Goal: Information Seeking & Learning: Learn about a topic

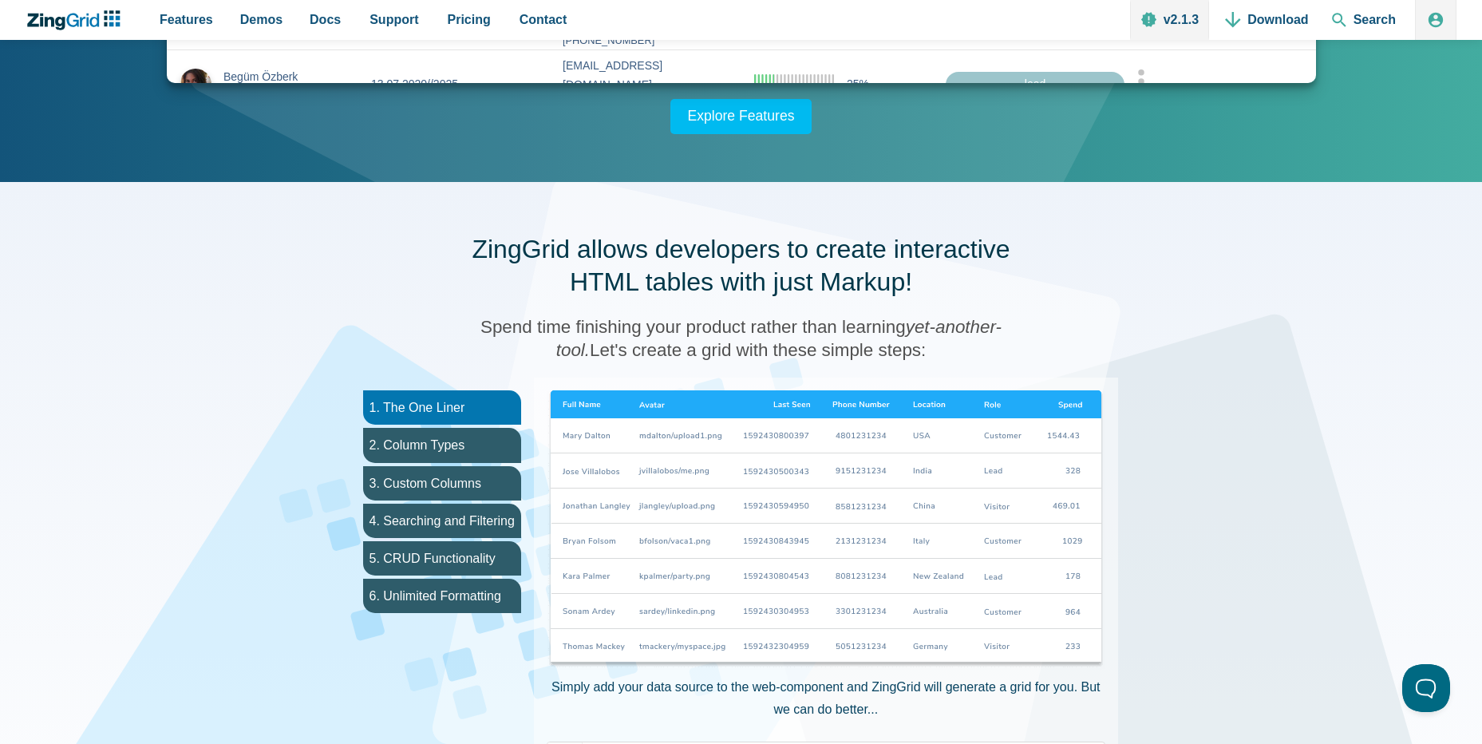
scroll to position [638, 0]
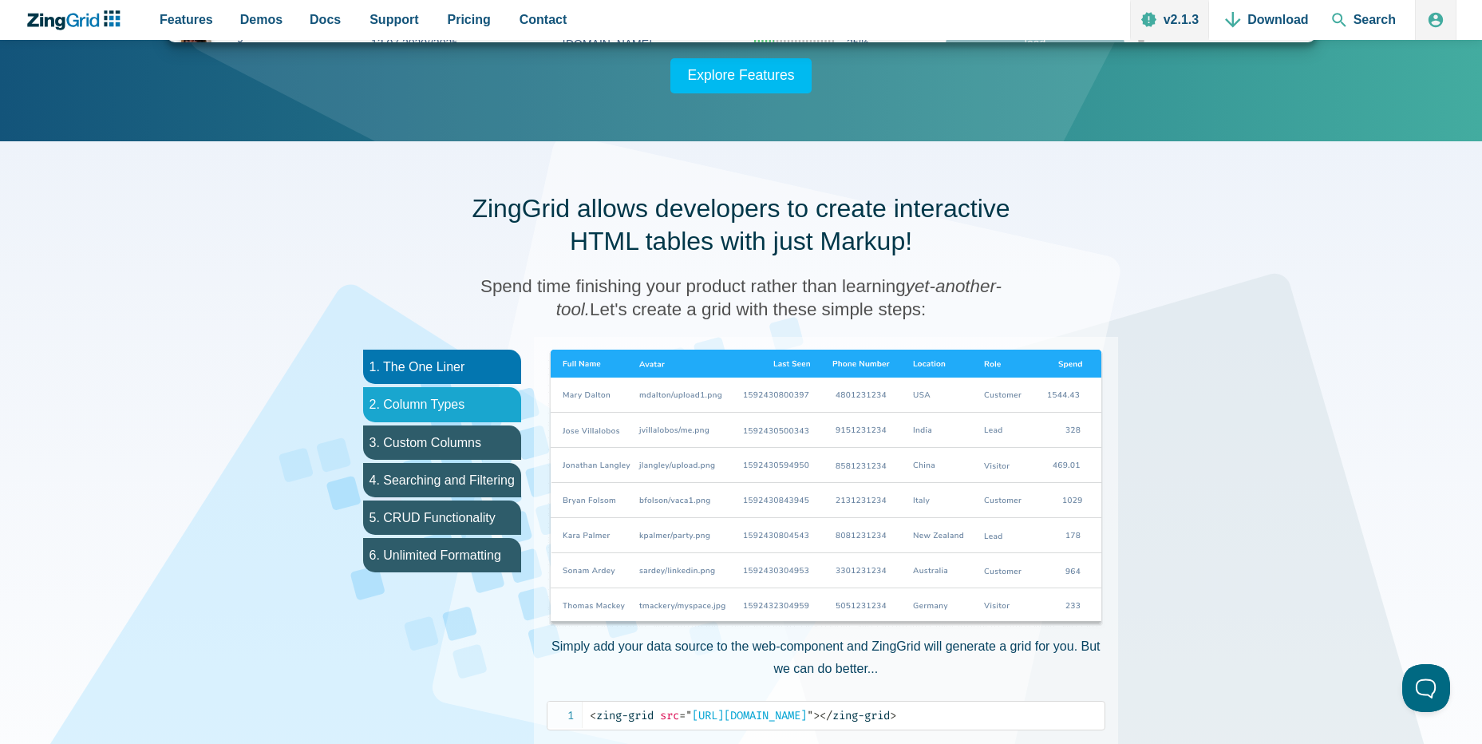
click at [443, 391] on li "2. Column Types" at bounding box center [442, 404] width 158 height 34
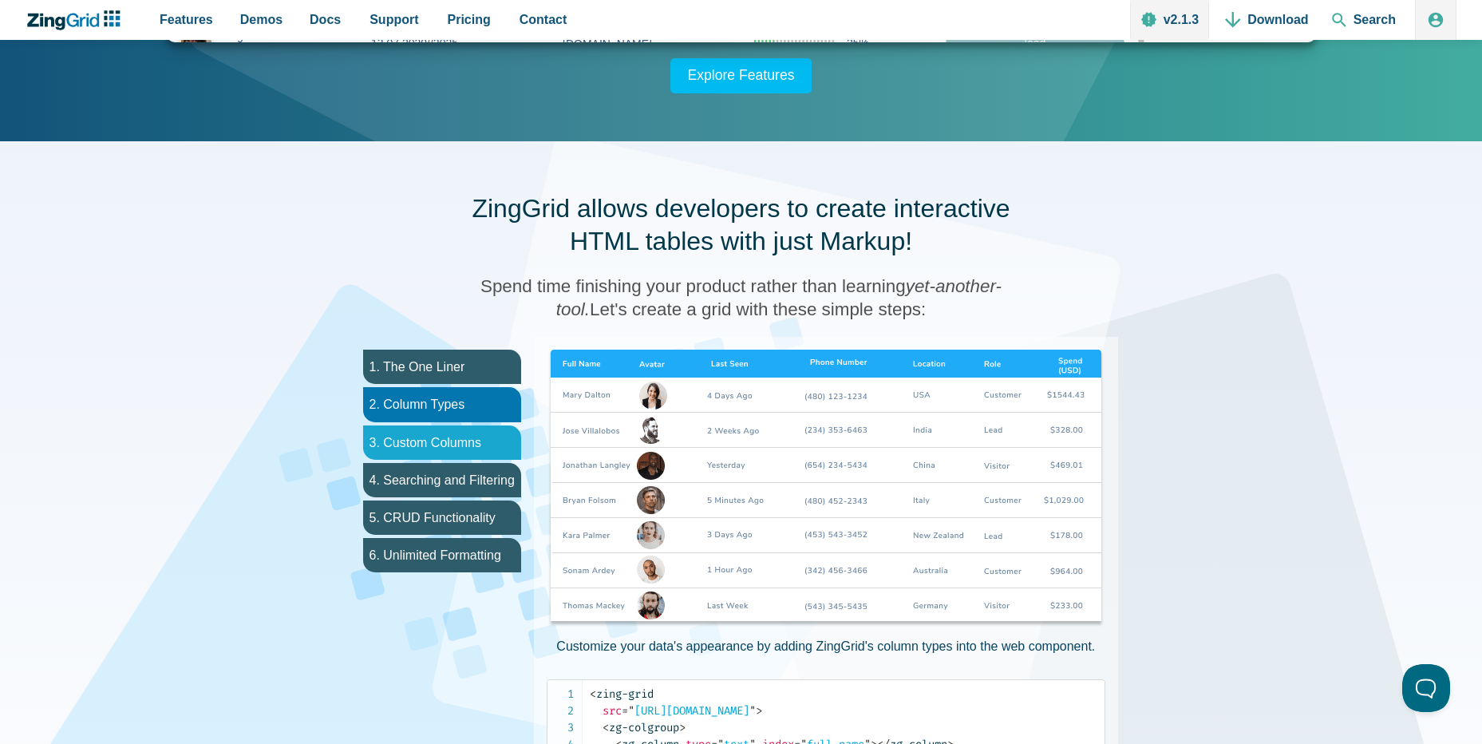
click at [464, 425] on li "3. Custom Columns" at bounding box center [442, 442] width 158 height 34
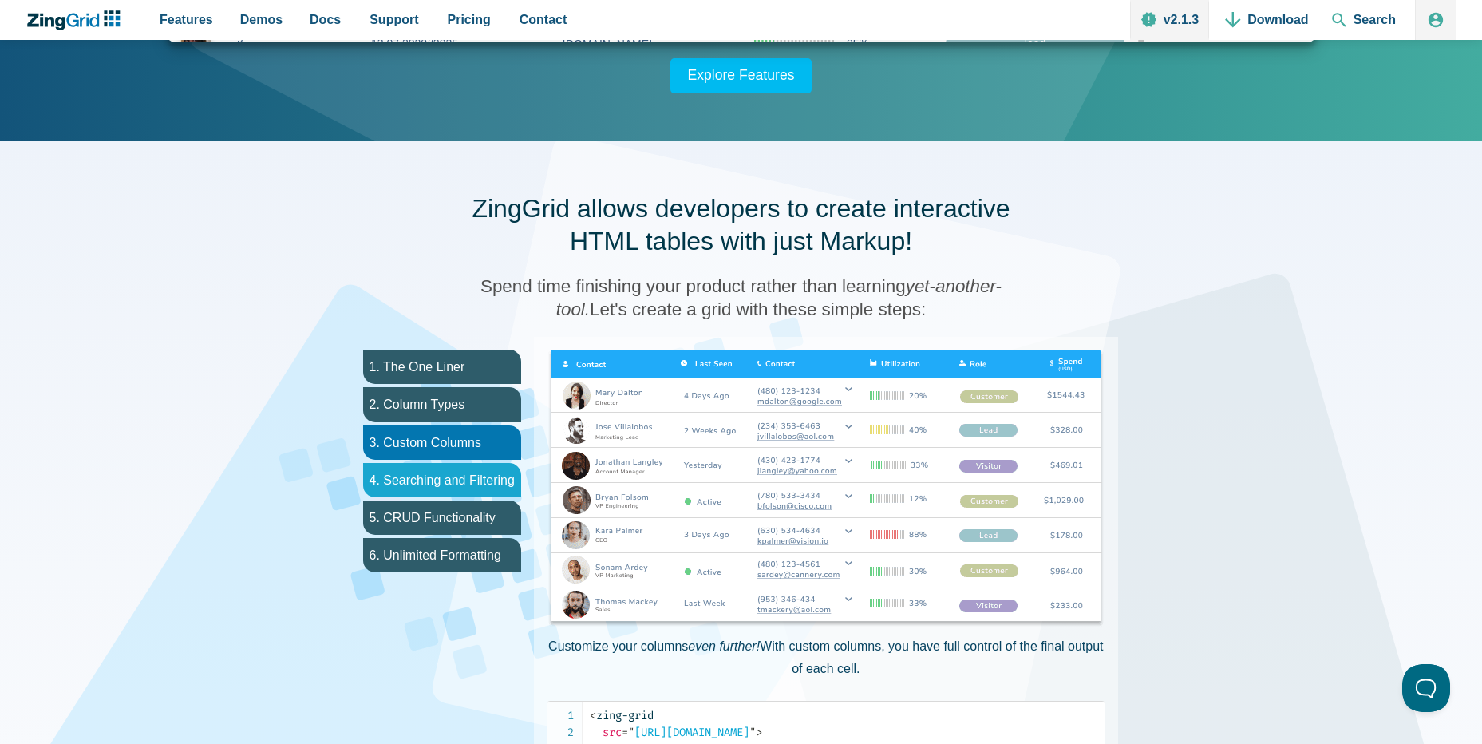
click at [436, 477] on li "4. Searching and Filtering" at bounding box center [442, 480] width 158 height 34
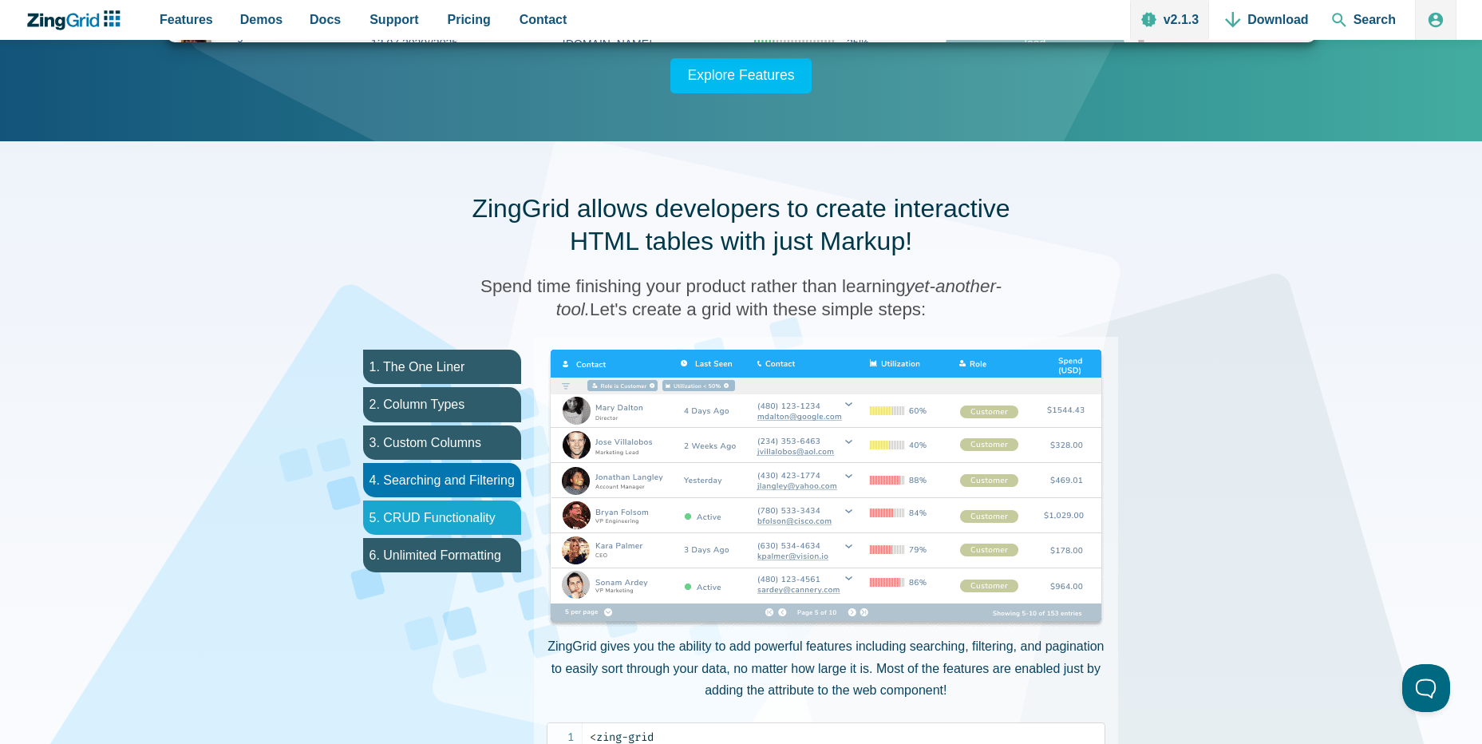
click at [428, 515] on li "5. CRUD Functionality" at bounding box center [442, 517] width 158 height 34
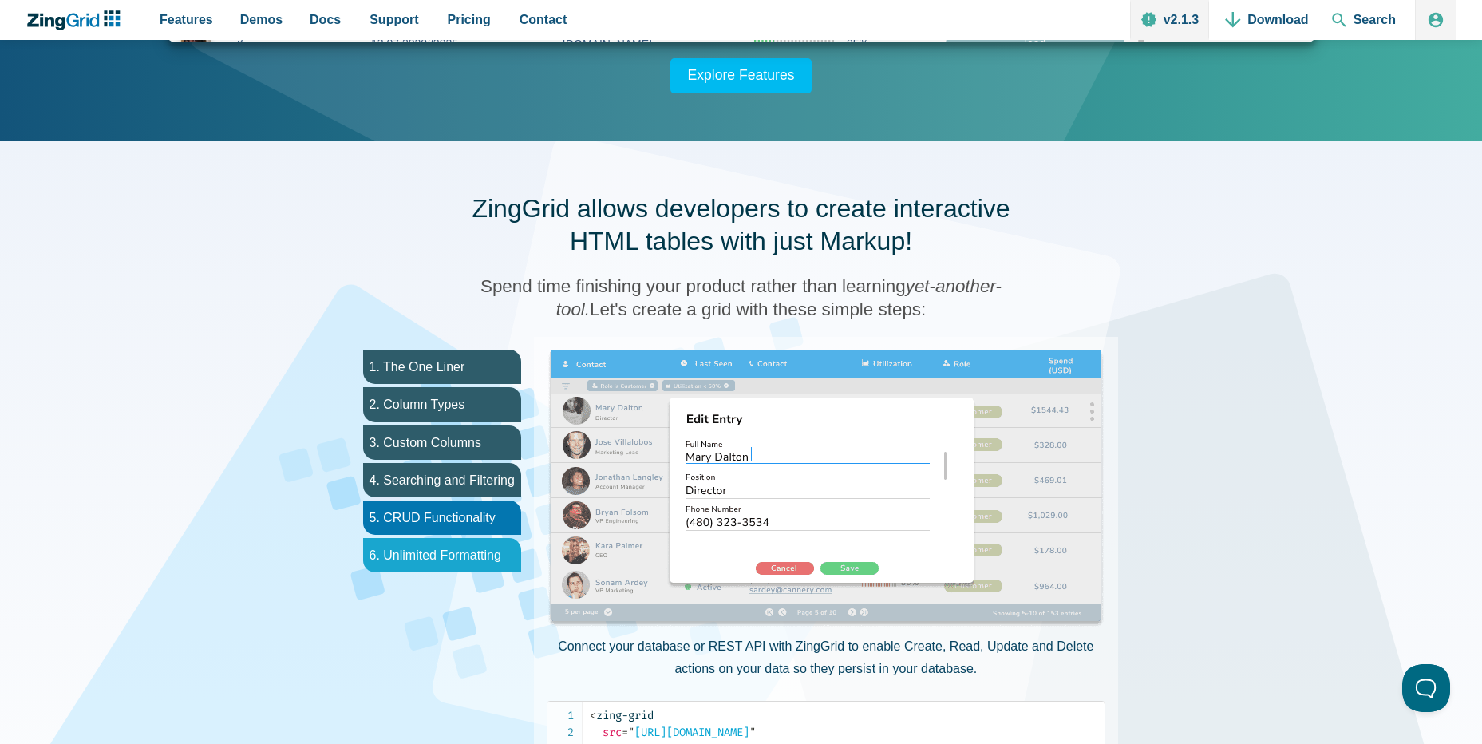
click at [425, 554] on li "6. Unlimited Formatting" at bounding box center [442, 555] width 158 height 34
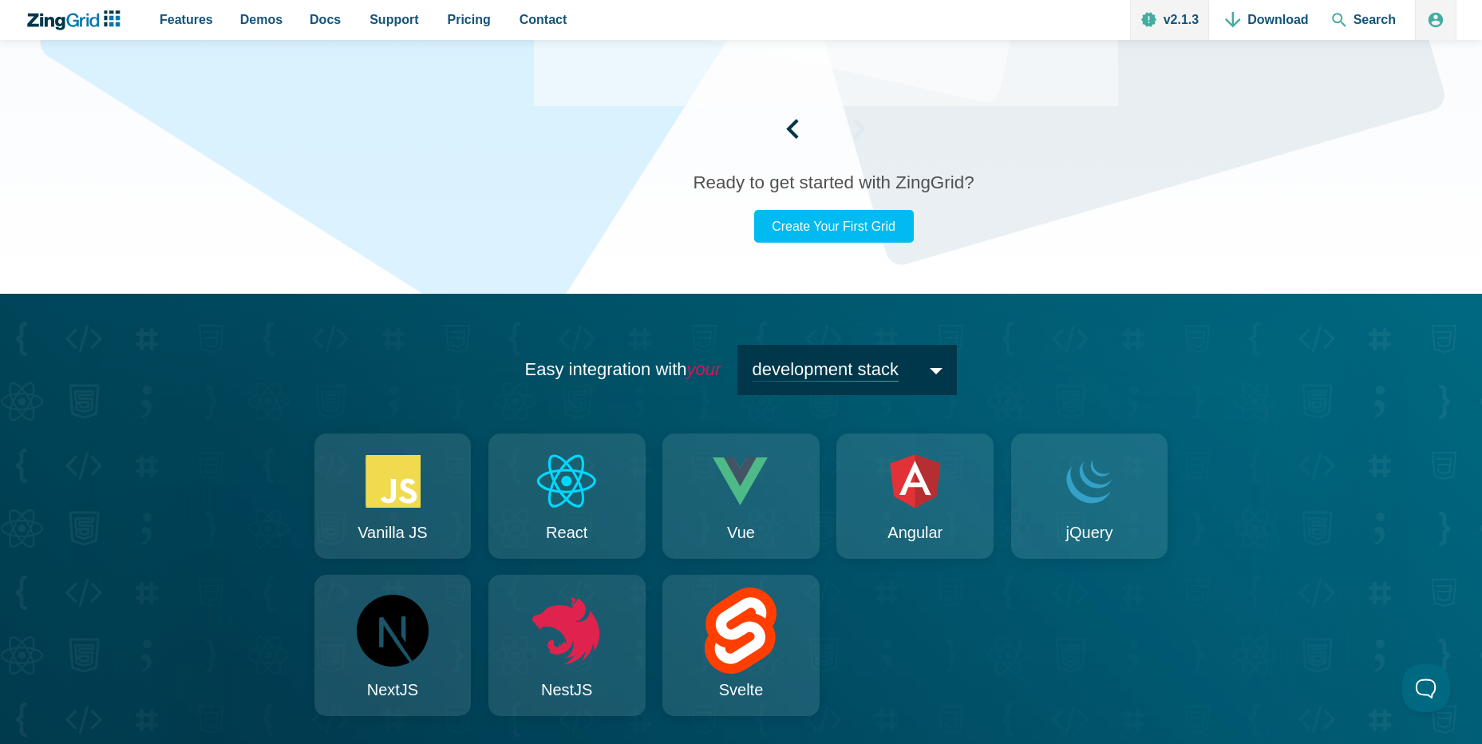
scroll to position [1436, 0]
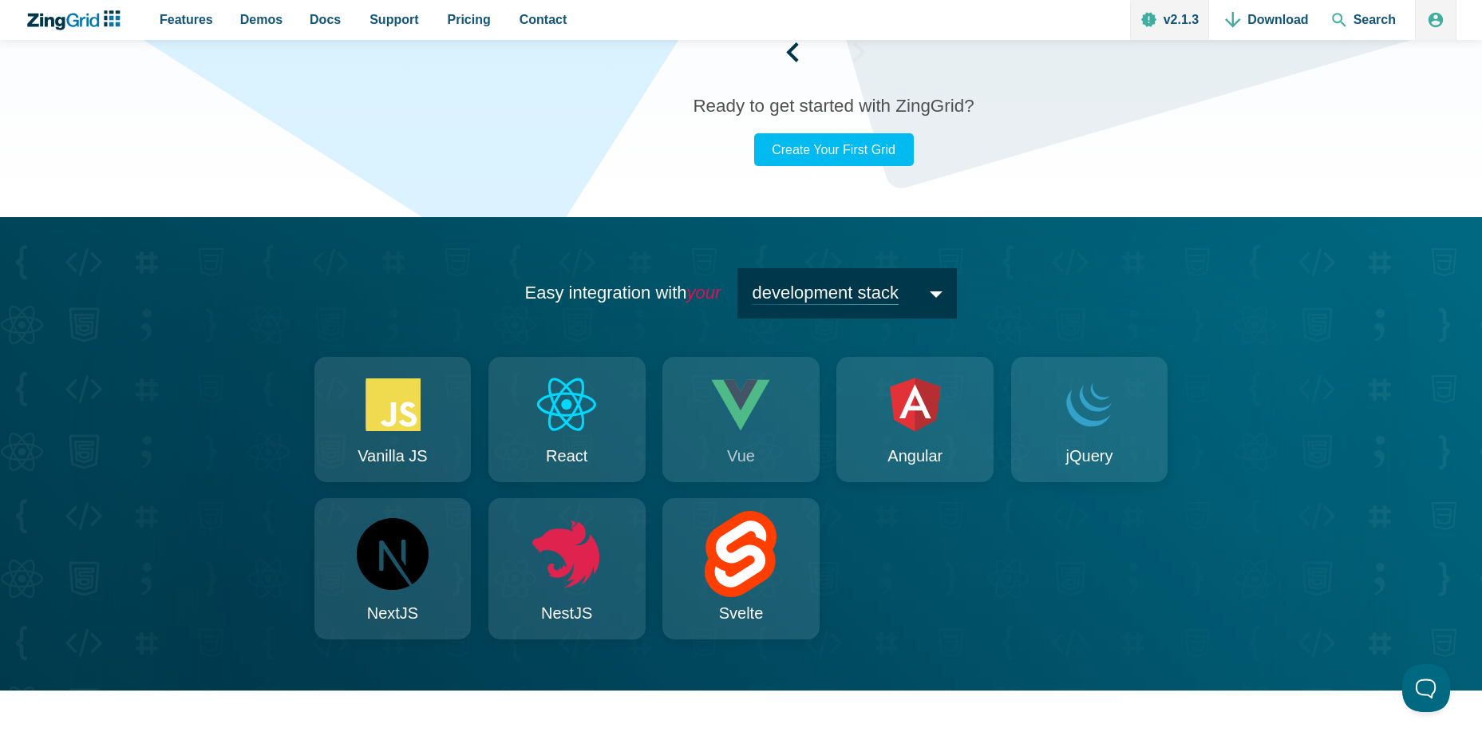
click at [724, 430] on icon "App Content" at bounding box center [741, 404] width 59 height 51
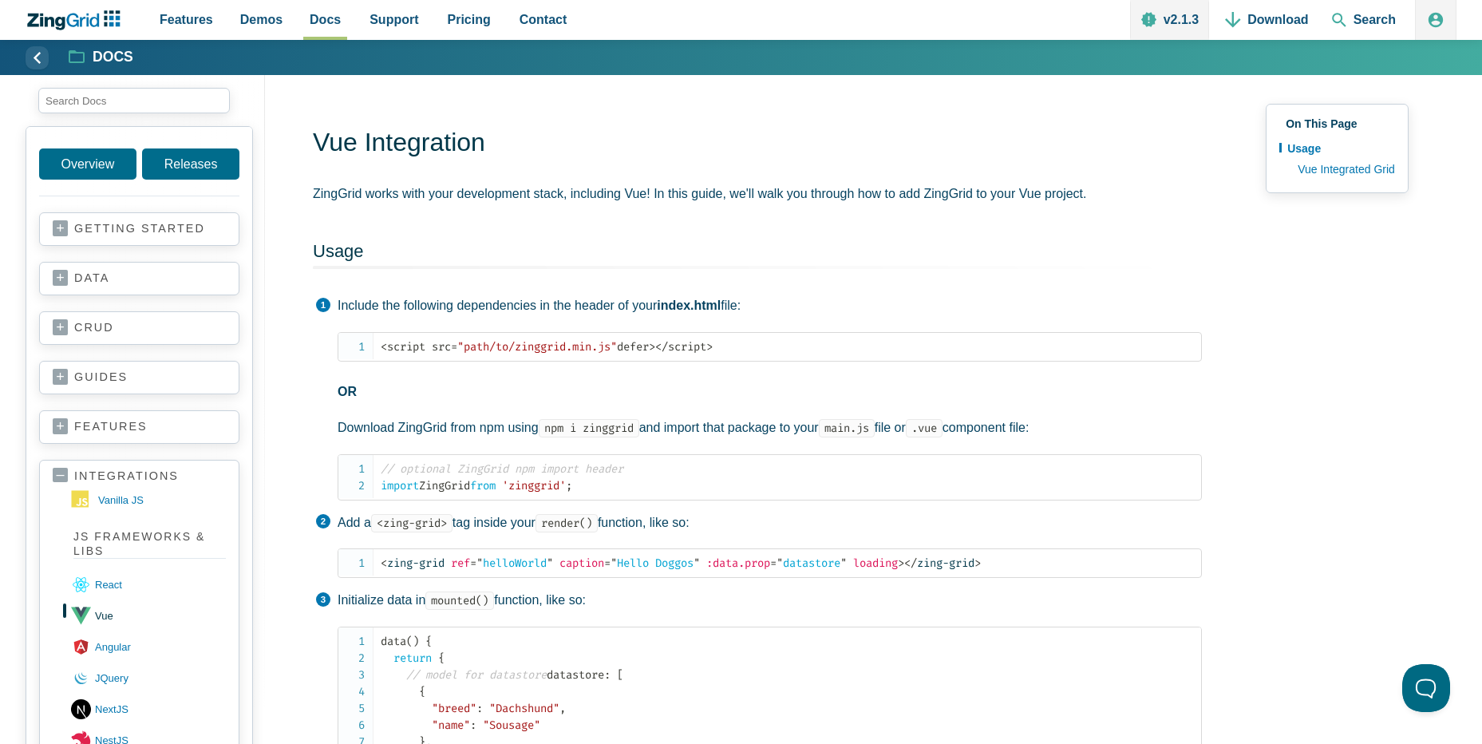
click at [117, 243] on section "getting started your first grid data basics CRUD basics adding features remote …" at bounding box center [139, 229] width 200 height 34
click at [115, 234] on link "getting started" at bounding box center [139, 229] width 173 height 16
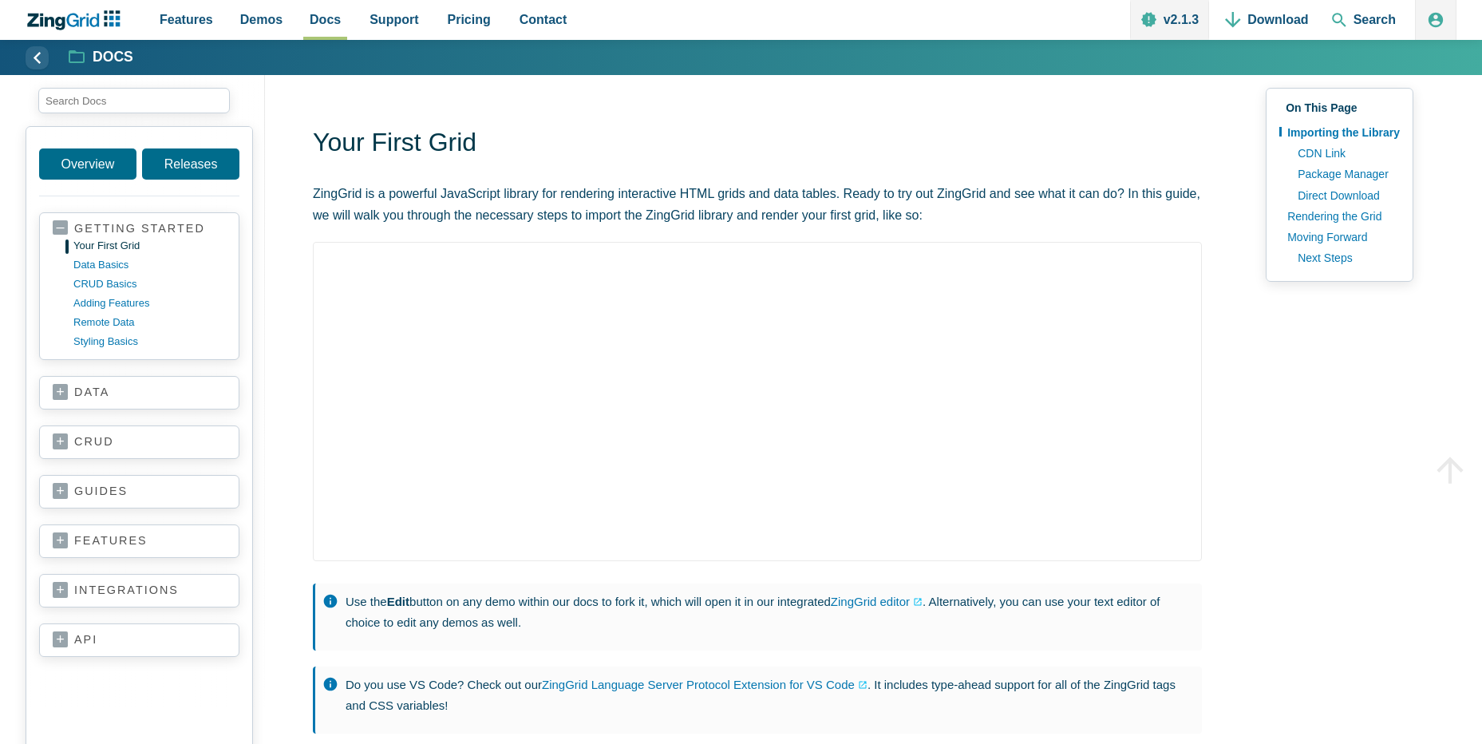
scroll to position [160, 0]
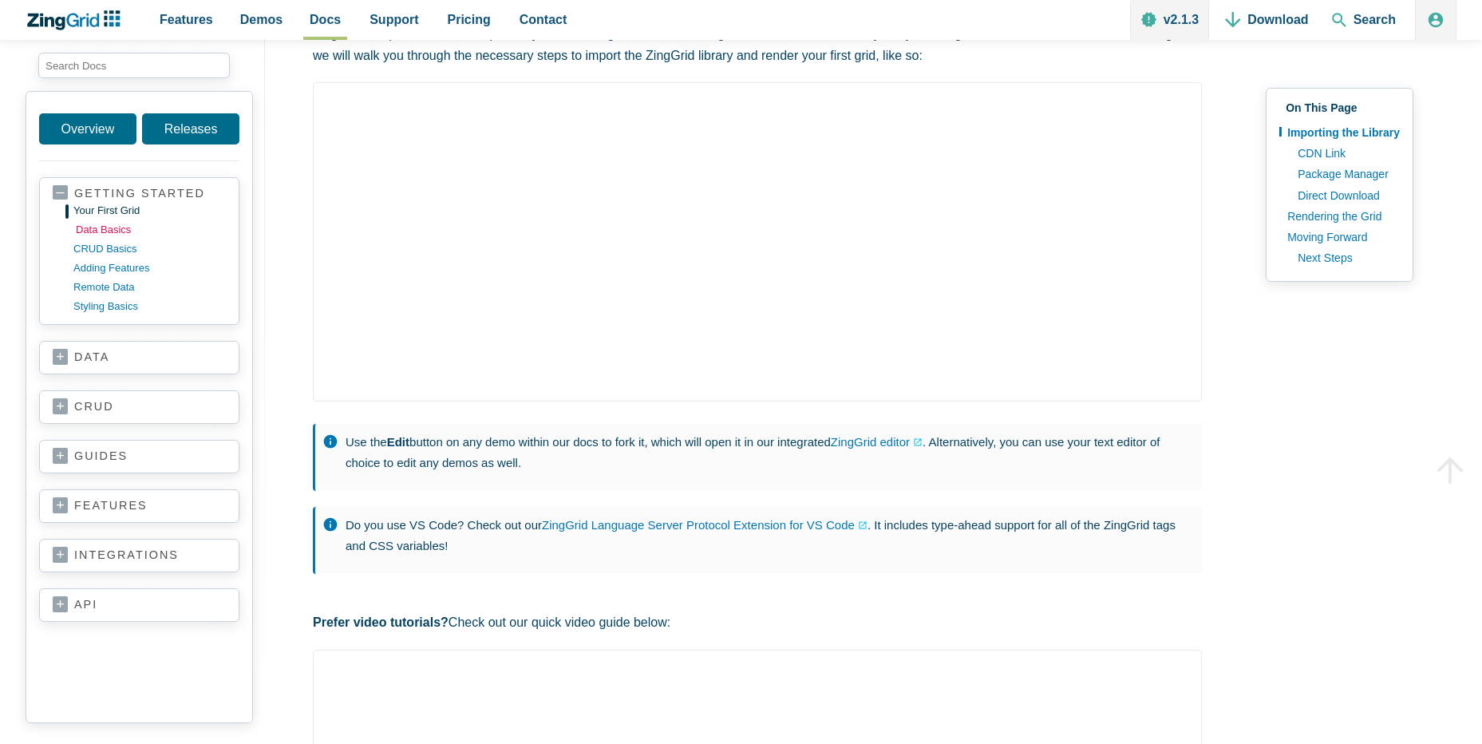
click at [82, 236] on link "data basics" at bounding box center [152, 229] width 152 height 19
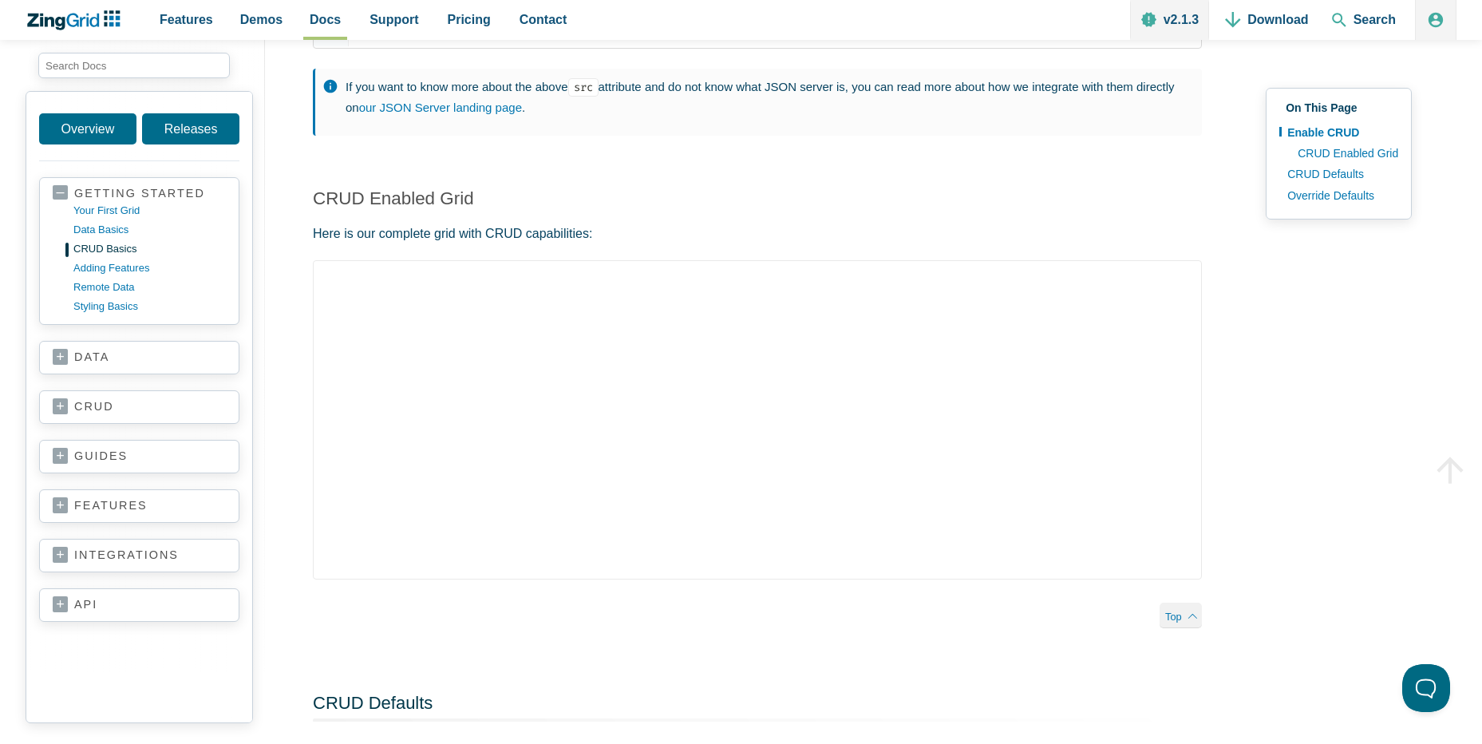
click at [105, 355] on link "data" at bounding box center [139, 357] width 173 height 16
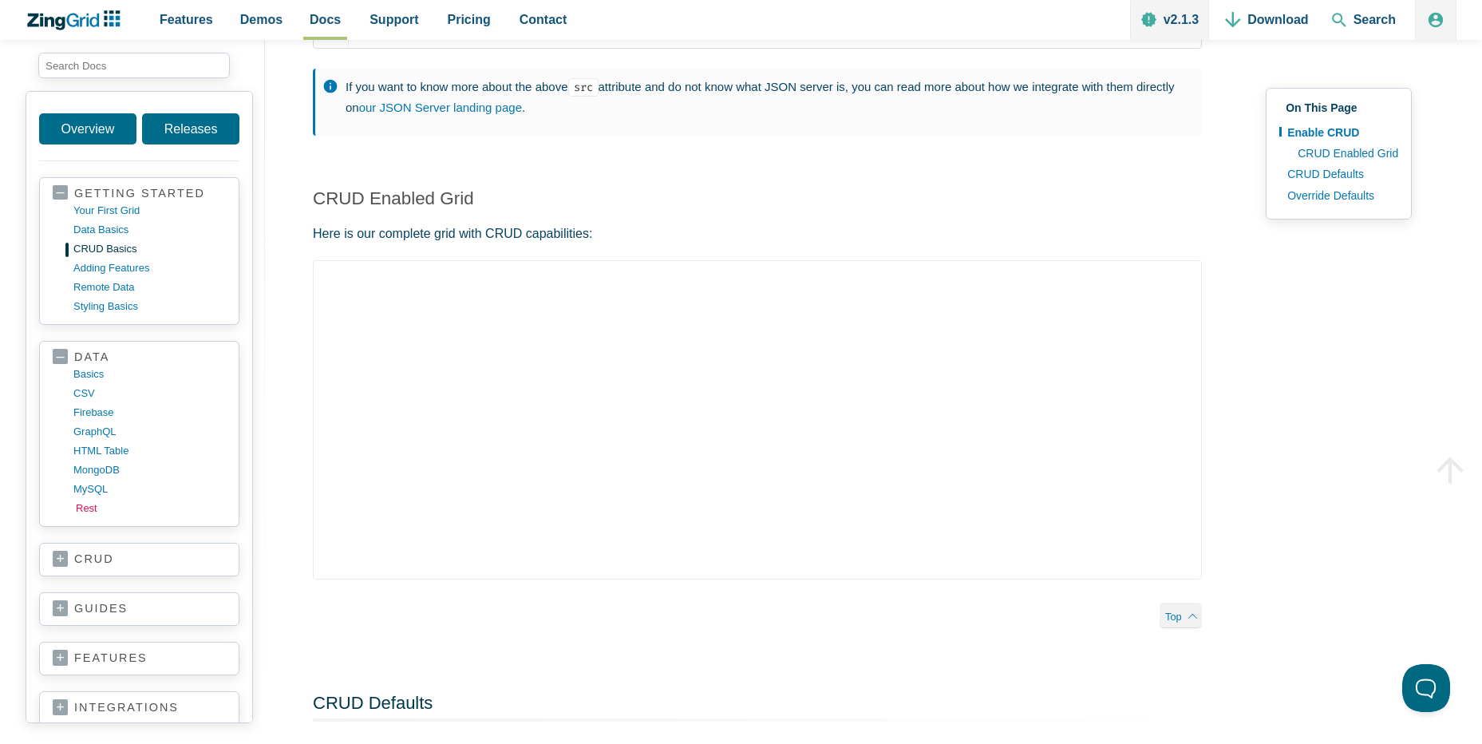
click at [83, 510] on link "rest" at bounding box center [152, 508] width 152 height 19
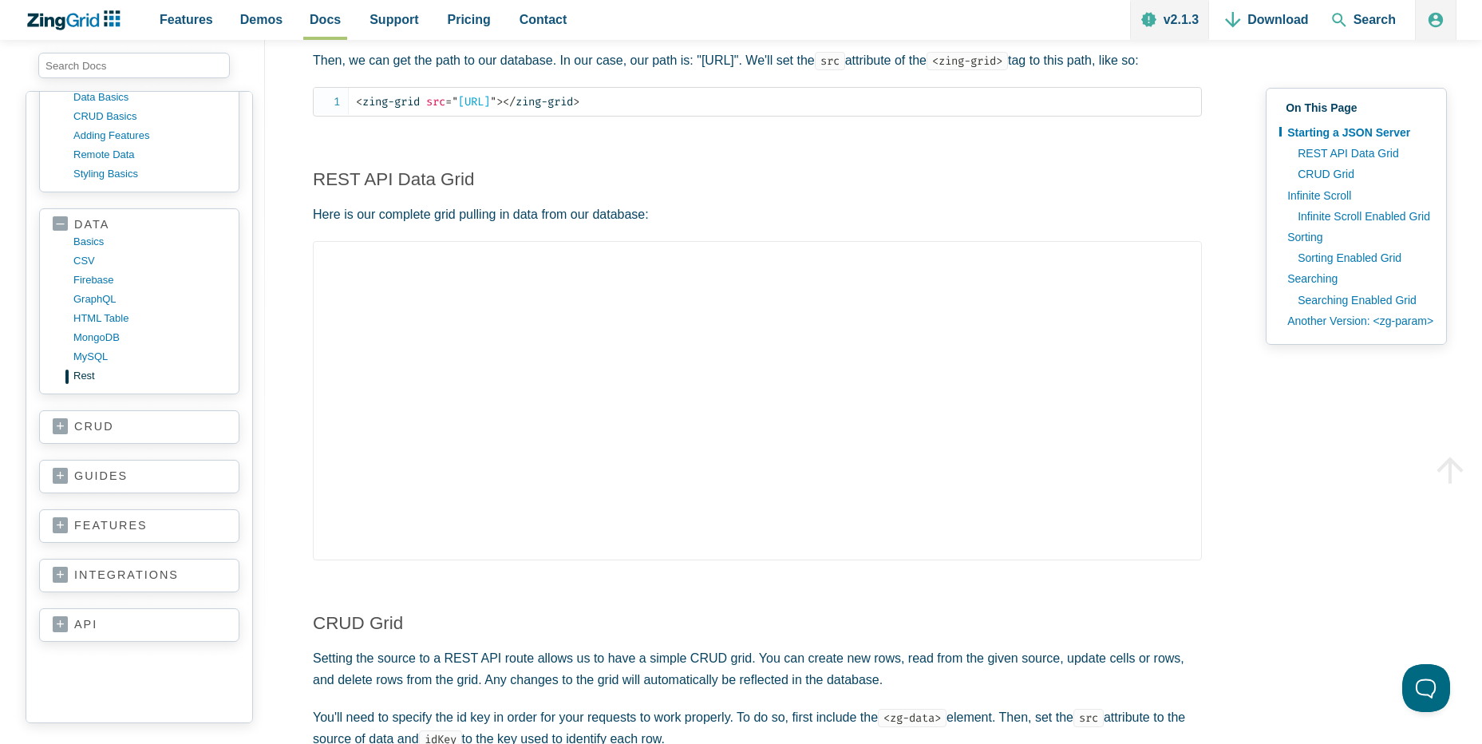
scroll to position [152, 0]
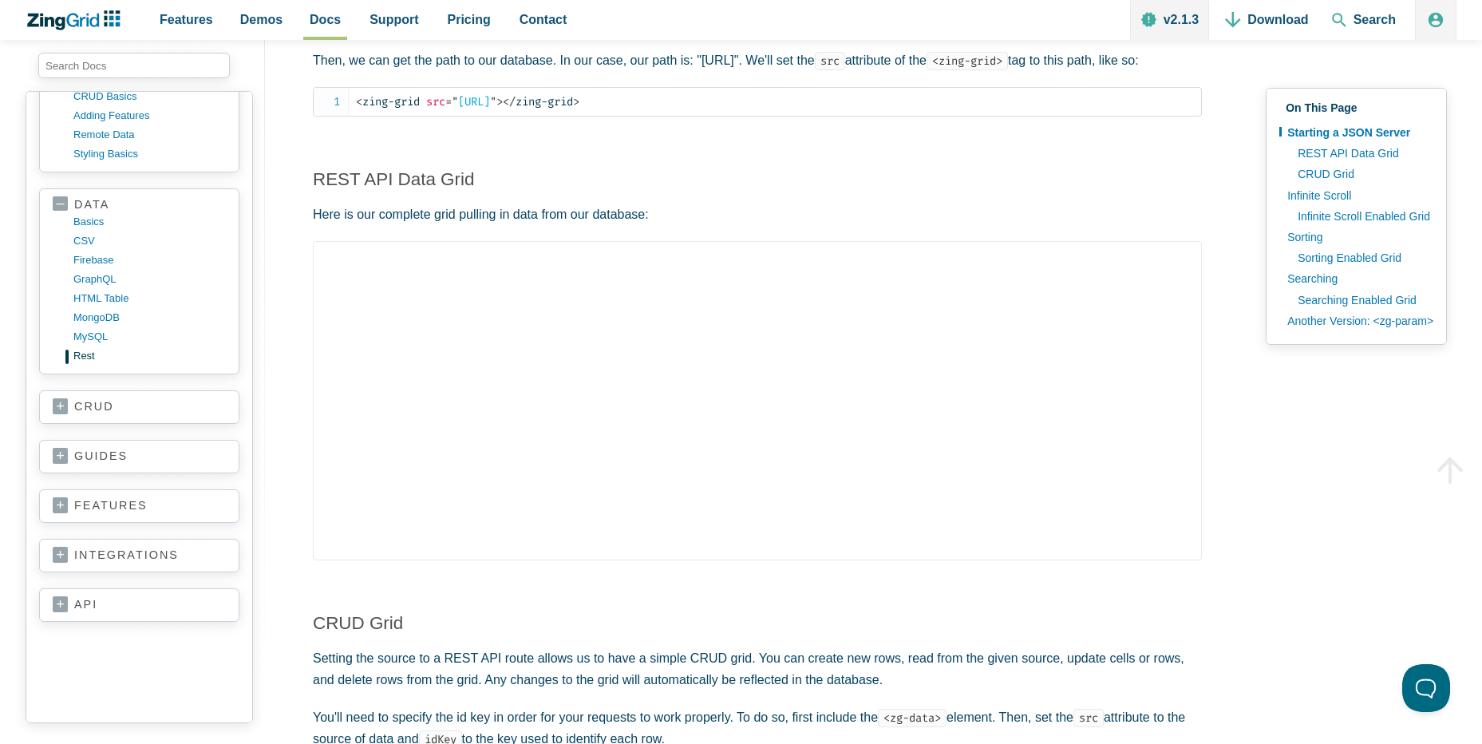
click at [50, 569] on section "integrations vanilla JS Js Frameworks & Libs react vue angular JQuery nextJS ne…" at bounding box center [139, 556] width 200 height 34
click at [57, 560] on link "integrations" at bounding box center [139, 555] width 173 height 16
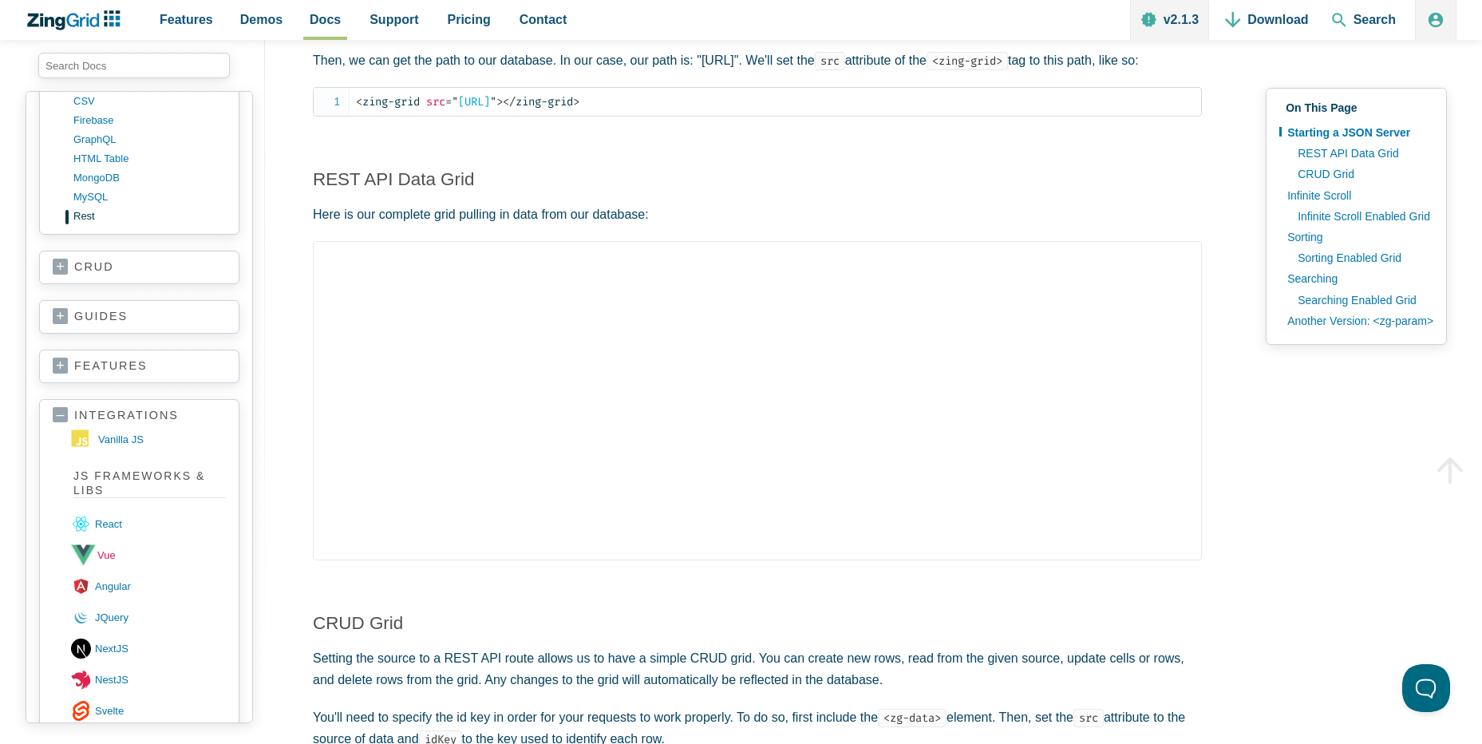
scroll to position [312, 0]
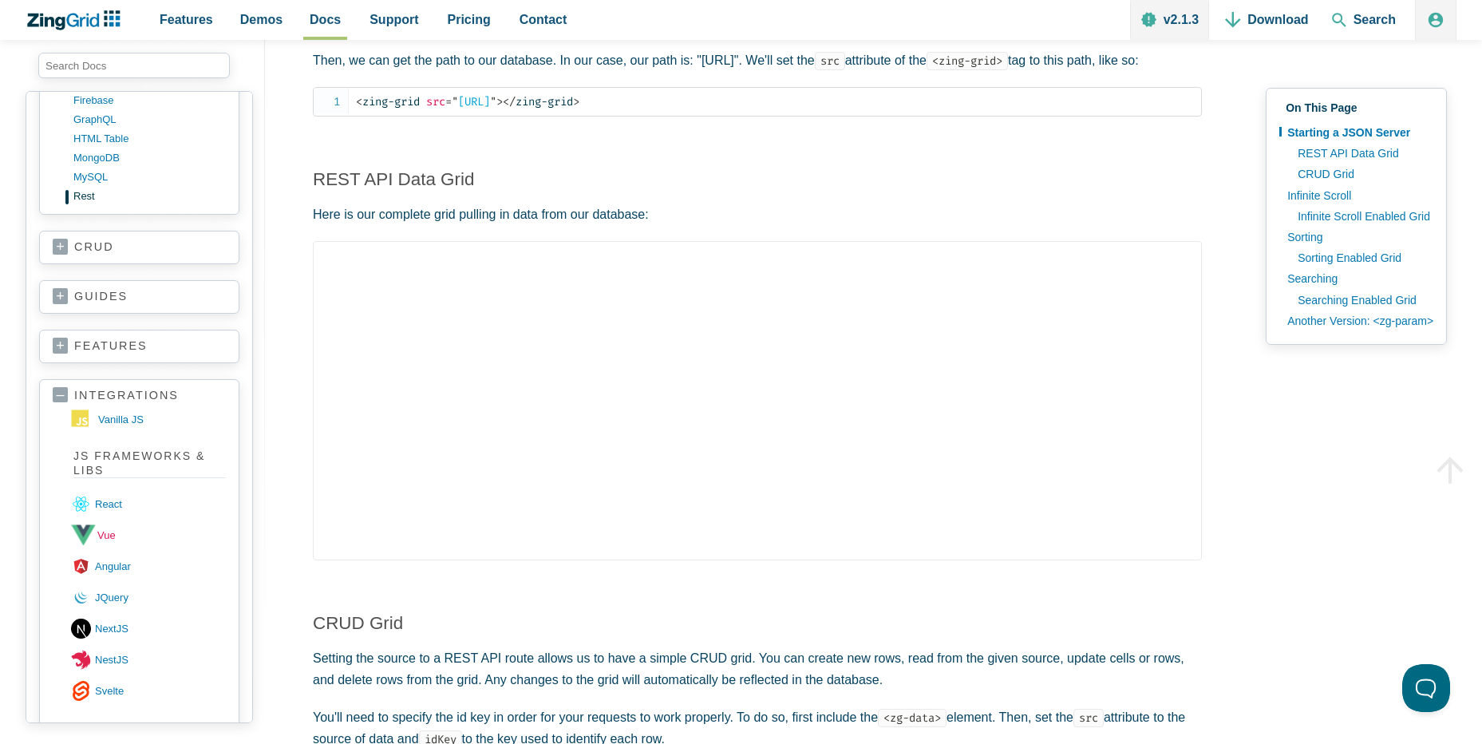
click at [109, 526] on link "vue" at bounding box center [150, 534] width 155 height 31
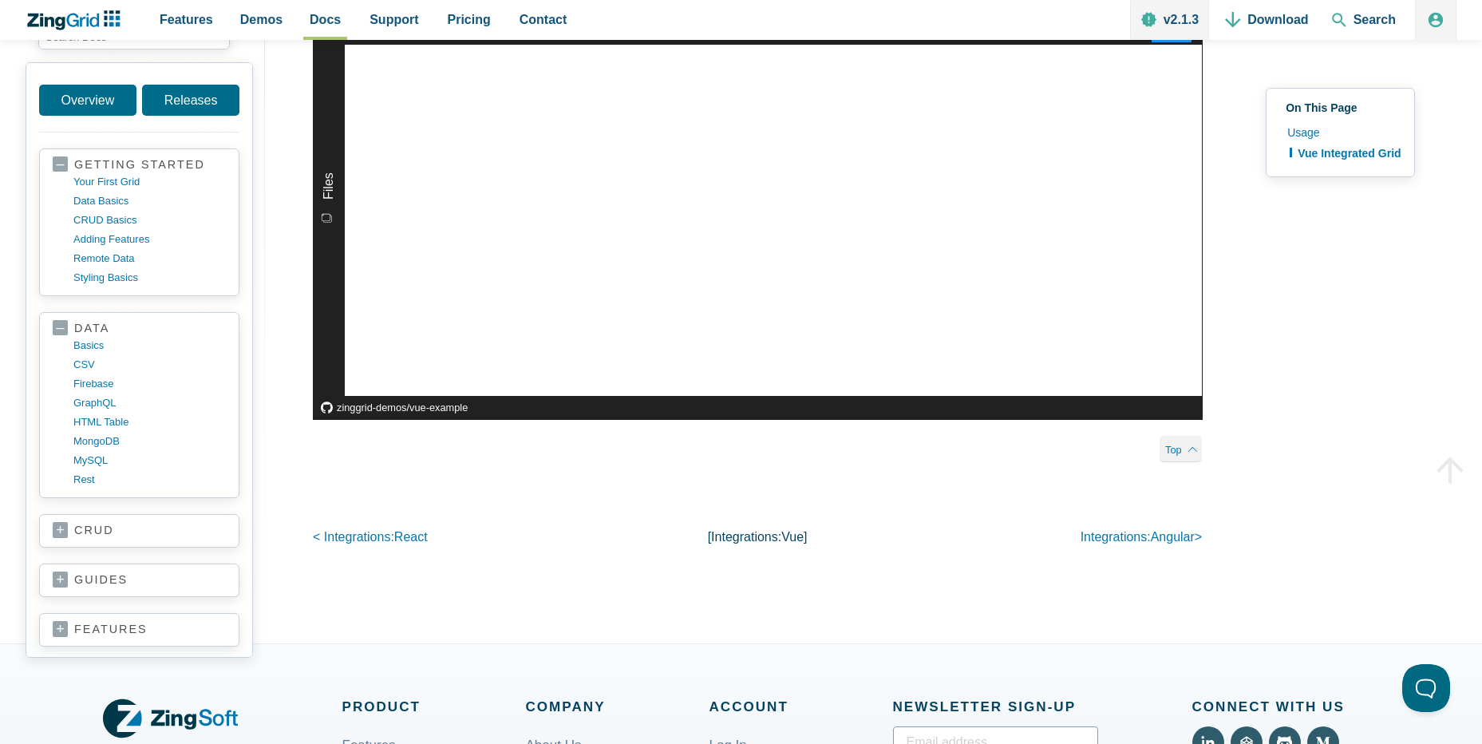
scroll to position [1117, 0]
